Goal: Communication & Community: Share content

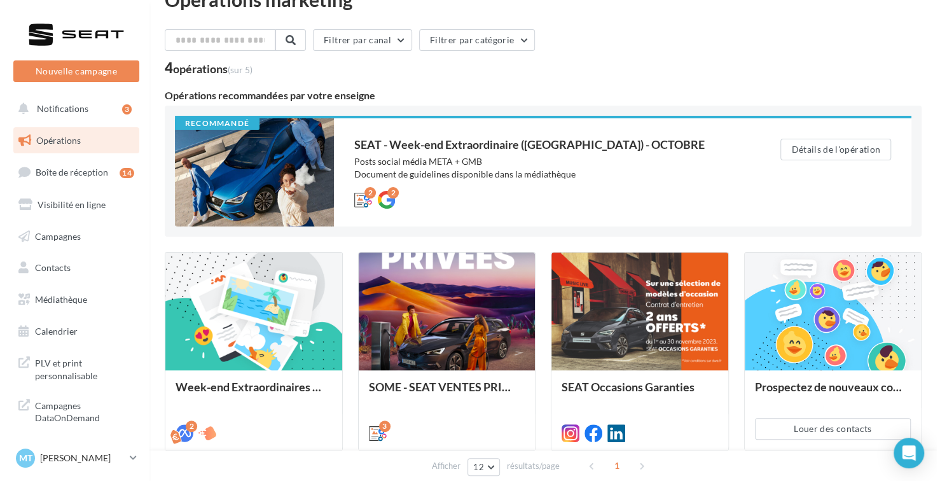
scroll to position [30, 0]
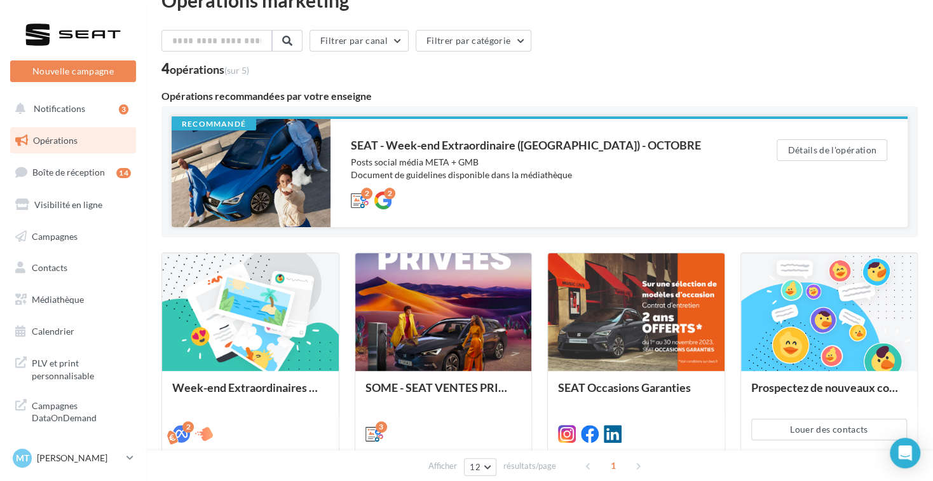
click at [305, 198] on div at bounding box center [251, 173] width 159 height 108
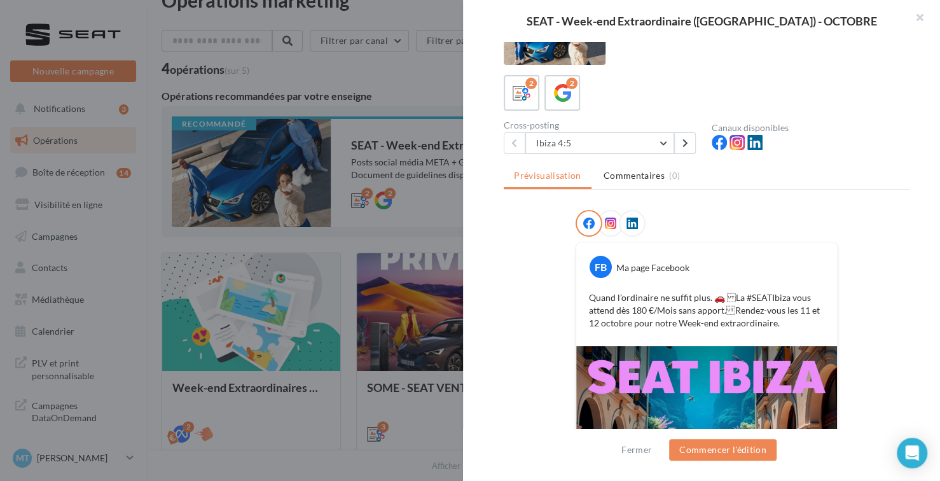
scroll to position [31, 0]
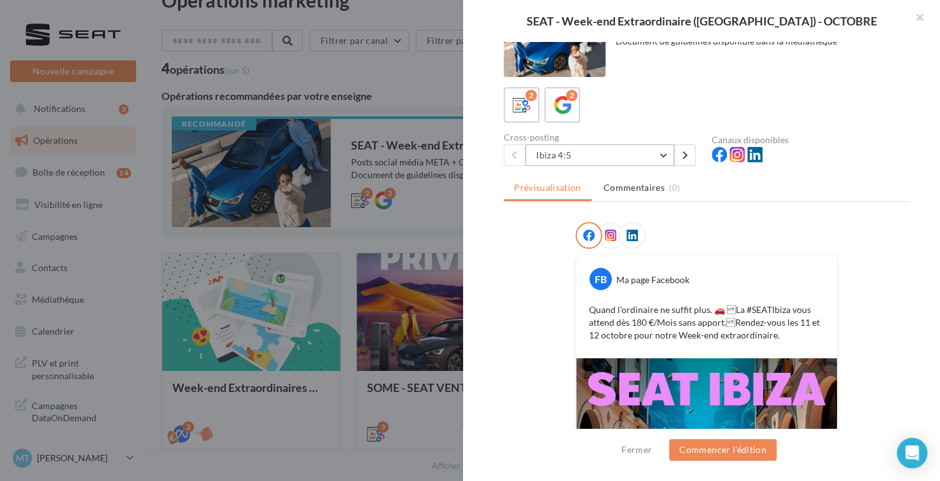
click at [665, 150] on button "Ibiza 4:5" at bounding box center [599, 155] width 149 height 22
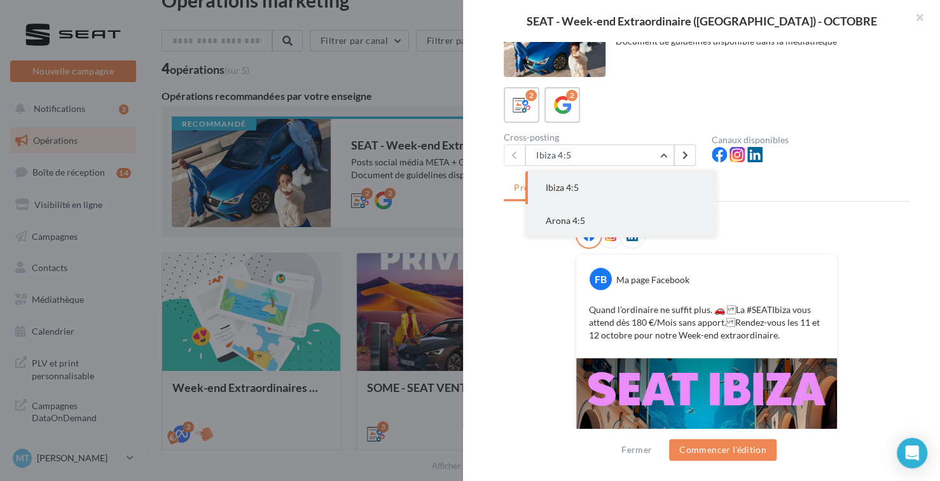
click at [614, 217] on button "Arona 4:5" at bounding box center [620, 220] width 191 height 33
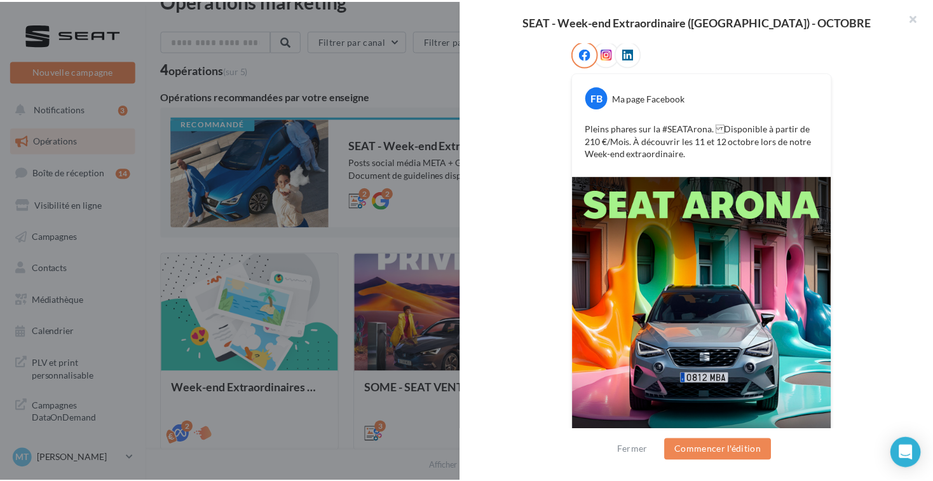
scroll to position [226, 0]
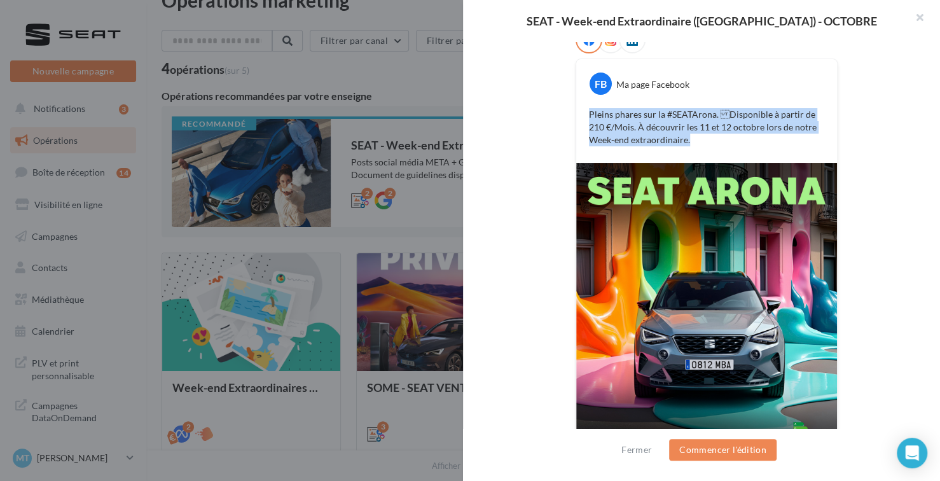
drag, startPoint x: 591, startPoint y: 99, endPoint x: 677, endPoint y: 142, distance: 96.4
click at [677, 142] on div "Pleins phares sur la #SEATArona. Disponible à partir de 210 €/Mois. À découvri…" at bounding box center [706, 127] width 254 height 45
click at [677, 142] on p "Pleins phares sur la #SEATArona. Disponible à partir de 210 €/Mois. À découvri…" at bounding box center [706, 127] width 235 height 38
drag, startPoint x: 584, startPoint y: 111, endPoint x: 690, endPoint y: 153, distance: 114.4
click at [690, 153] on div "FB Ma page Facebook Pleins phares sur la #SEATArona. Disponible à partir de 21…" at bounding box center [706, 111] width 261 height 104
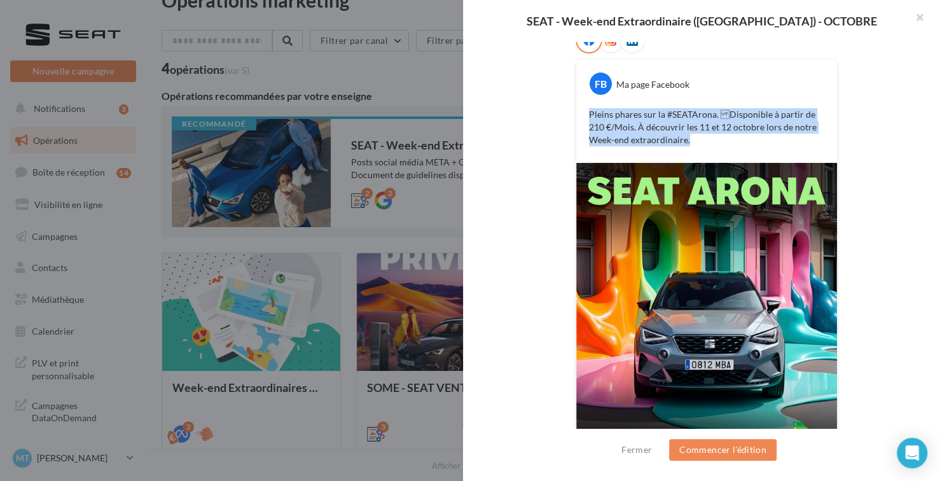
copy p "Pleins phares sur la #SEATArona. Disponible à partir de 210 €/Mois. À découvri…"
click at [915, 16] on button "button" at bounding box center [914, 19] width 51 height 38
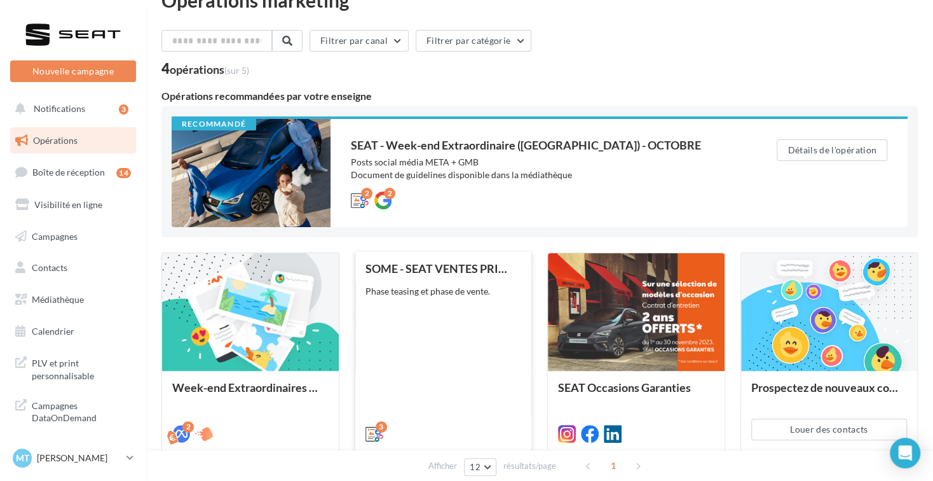
click at [451, 312] on div "SOME - SEAT VENTES PRIVEES Phase teasing et phase de vente." at bounding box center [444, 350] width 156 height 177
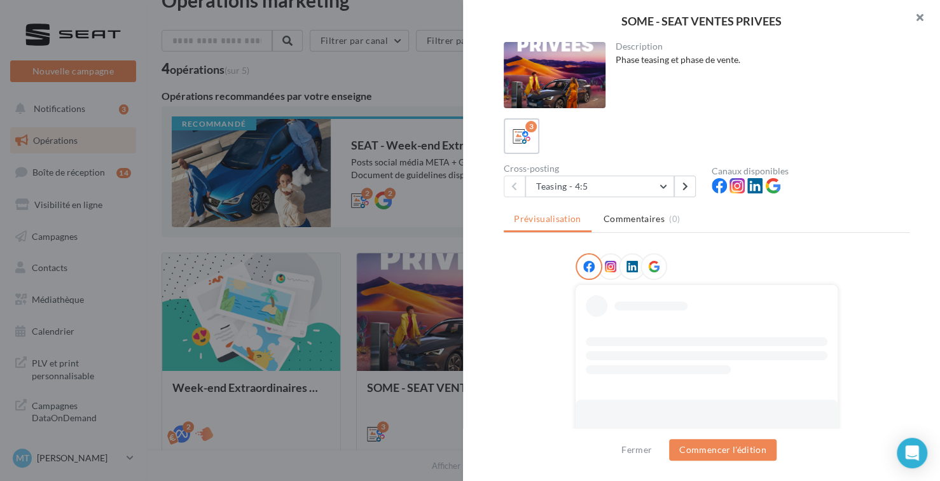
click at [911, 22] on button "button" at bounding box center [914, 19] width 51 height 38
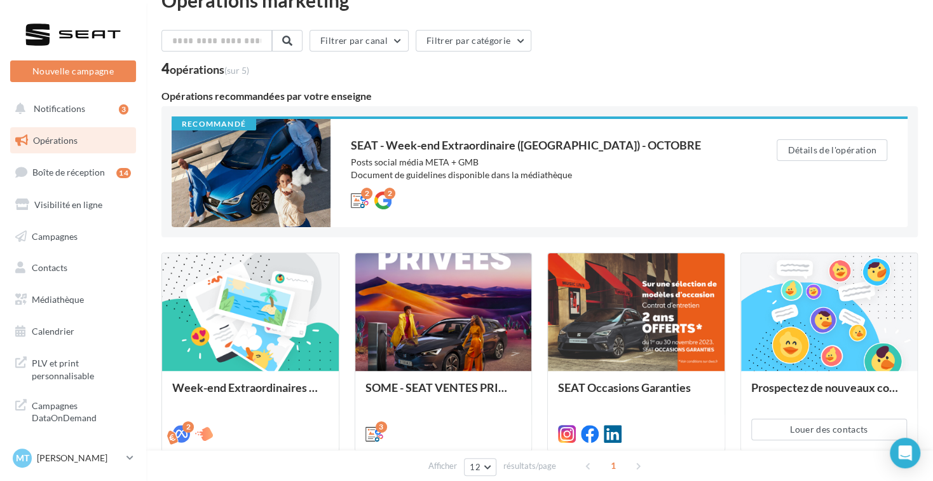
drag, startPoint x: 86, startPoint y: 463, endPoint x: 106, endPoint y: 478, distance: 24.4
click at [86, 463] on p "[PERSON_NAME]" at bounding box center [79, 457] width 85 height 13
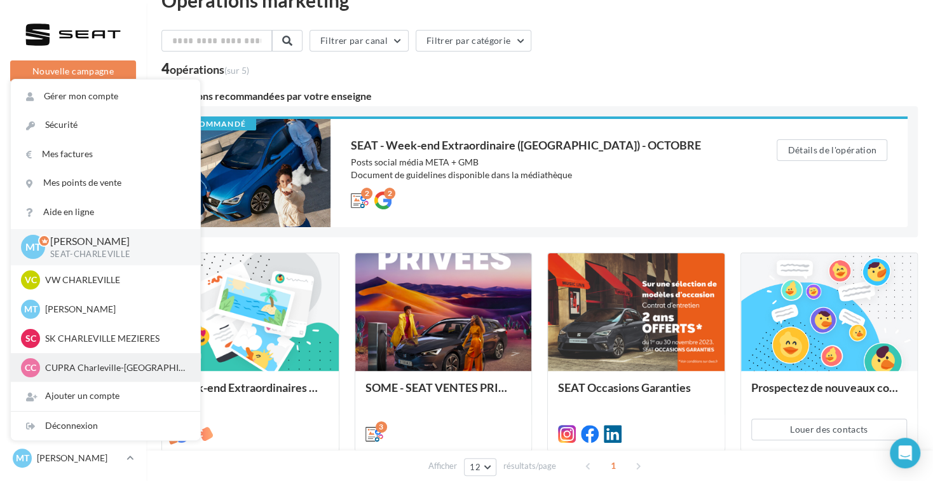
click at [134, 359] on div "CC CUPRA Charleville-Mézières cupra-charleville" at bounding box center [105, 367] width 169 height 19
